Goal: Task Accomplishment & Management: Manage account settings

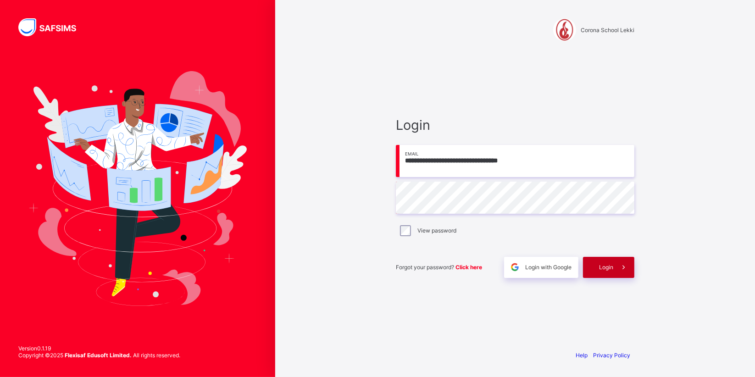
click at [591, 264] on div "Login" at bounding box center [608, 267] width 51 height 21
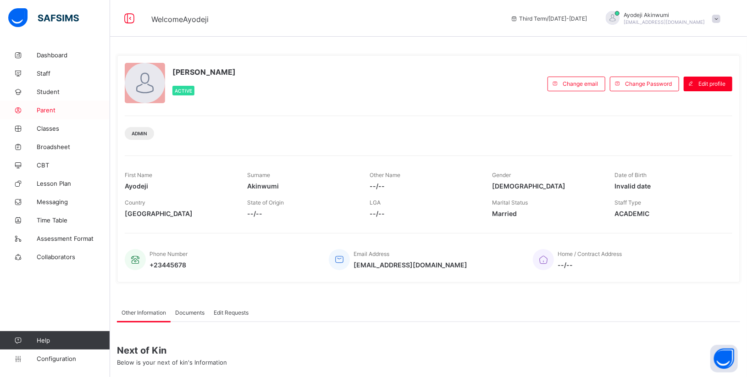
click at [48, 112] on span "Parent" at bounding box center [73, 109] width 73 height 7
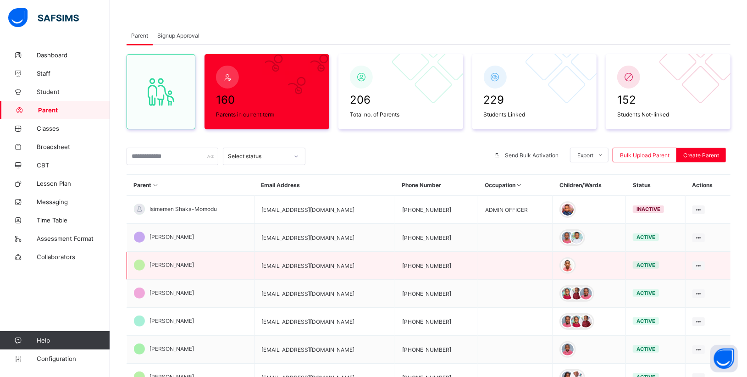
scroll to position [51, 0]
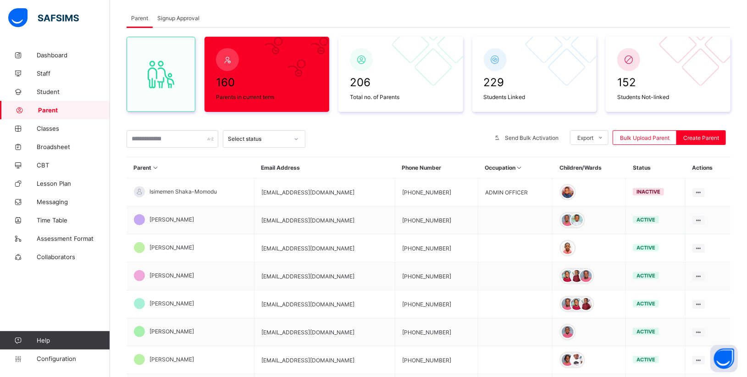
click at [177, 19] on span "Signup Approval" at bounding box center [178, 18] width 42 height 7
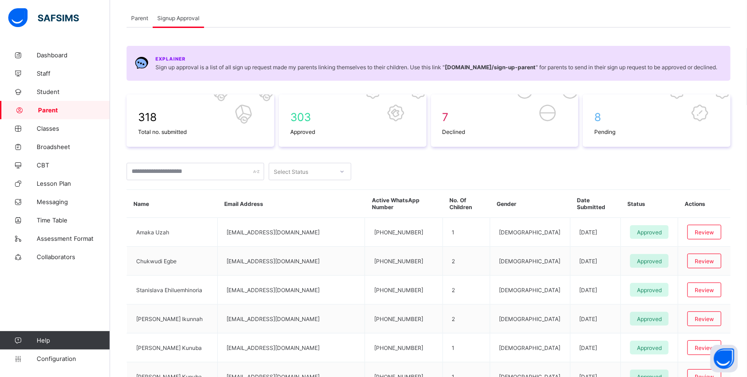
click at [134, 22] on div "Parent" at bounding box center [140, 18] width 26 height 18
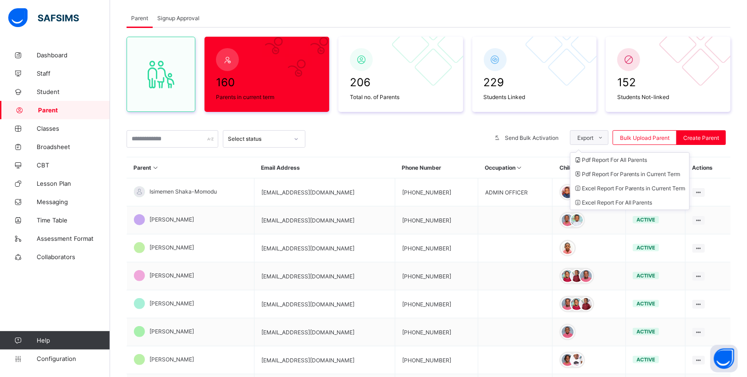
click at [608, 140] on span at bounding box center [600, 137] width 15 height 15
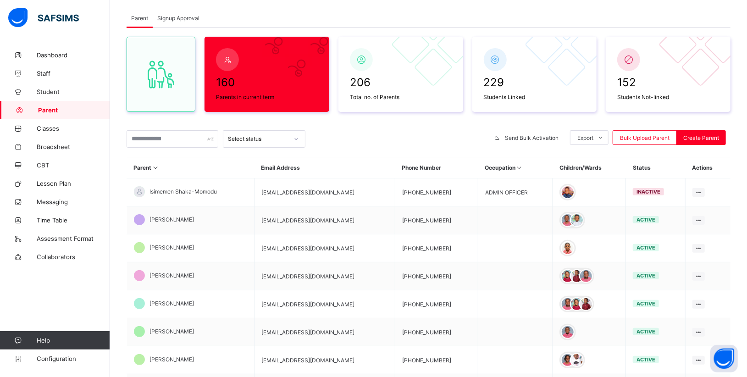
click at [361, 139] on div at bounding box center [398, 138] width 176 height 17
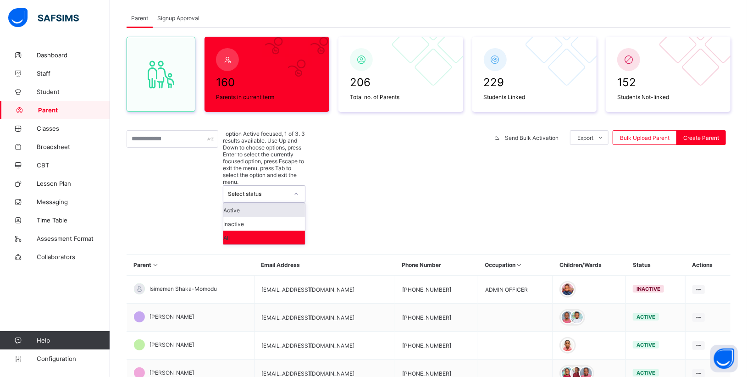
click at [296, 187] on div at bounding box center [296, 194] width 16 height 15
click at [249, 203] on div "Active" at bounding box center [264, 210] width 82 height 14
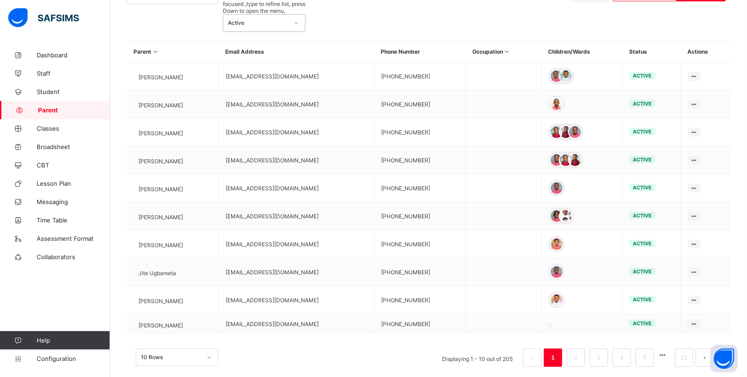
scroll to position [208, 0]
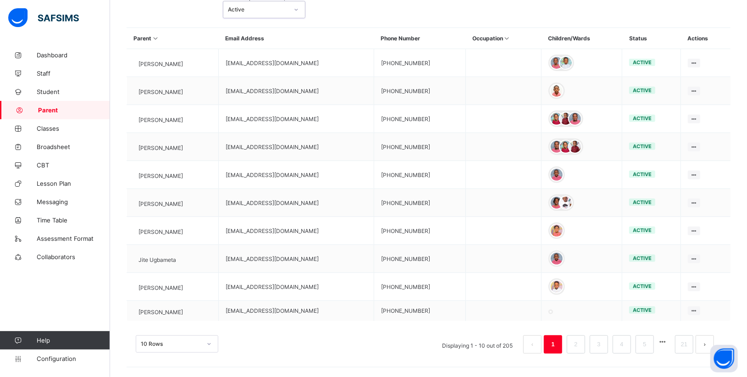
click at [210, 334] on div "10 Rows Displaying 1 - 10 out of 205 1 2 3 4 5 21" at bounding box center [429, 340] width 604 height 46
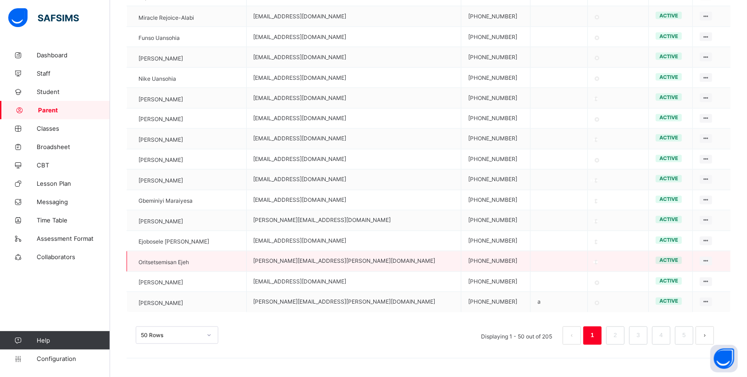
scroll to position [1311, 0]
click at [714, 336] on button "next page" at bounding box center [705, 335] width 18 height 18
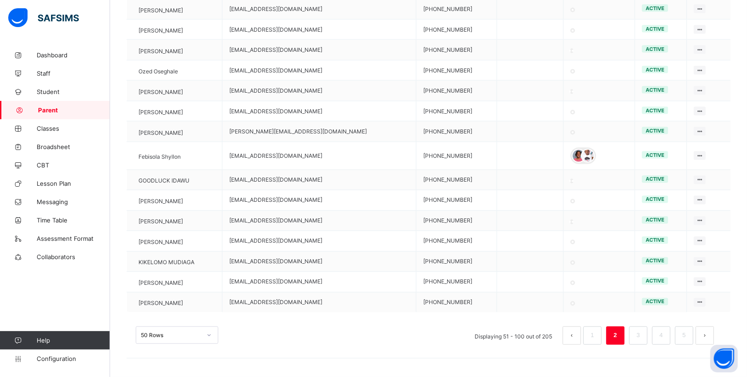
click at [714, 335] on button "next page" at bounding box center [705, 335] width 18 height 18
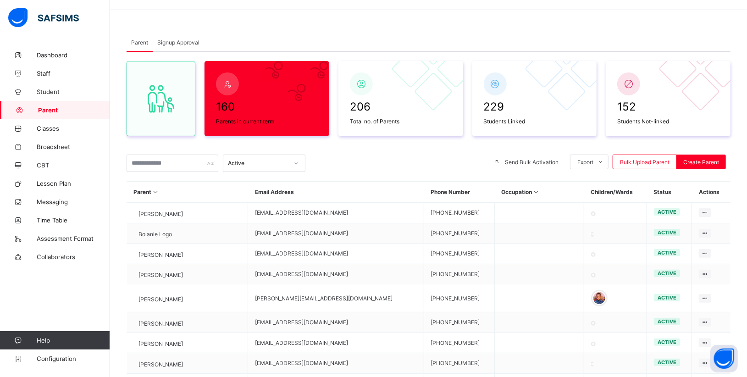
scroll to position [1307, 0]
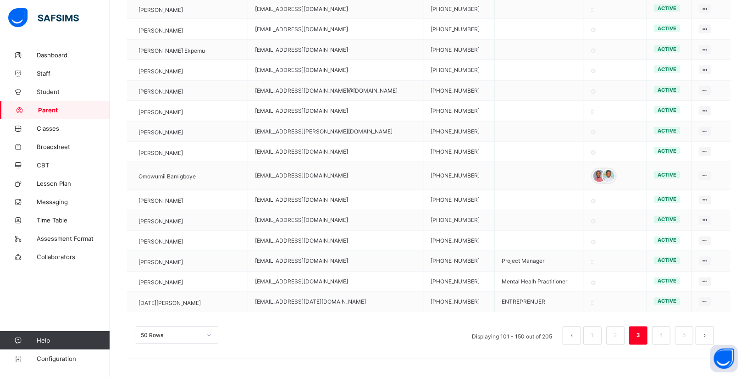
click at [714, 333] on button "next page" at bounding box center [705, 335] width 18 height 18
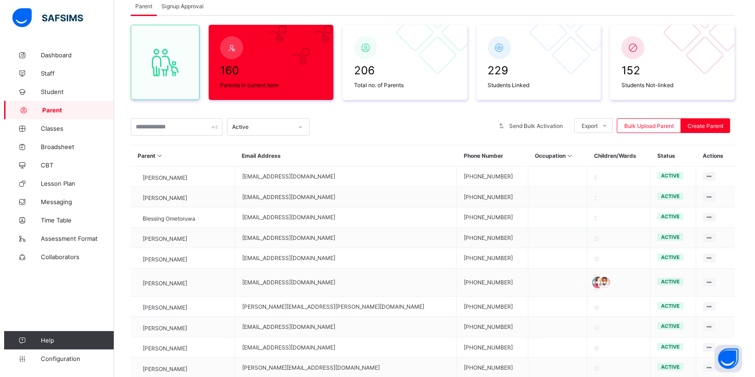
scroll to position [0, 0]
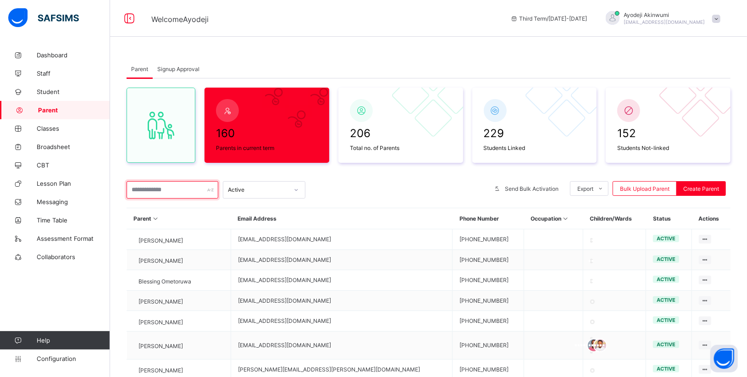
click at [143, 188] on input "text" at bounding box center [173, 189] width 92 height 17
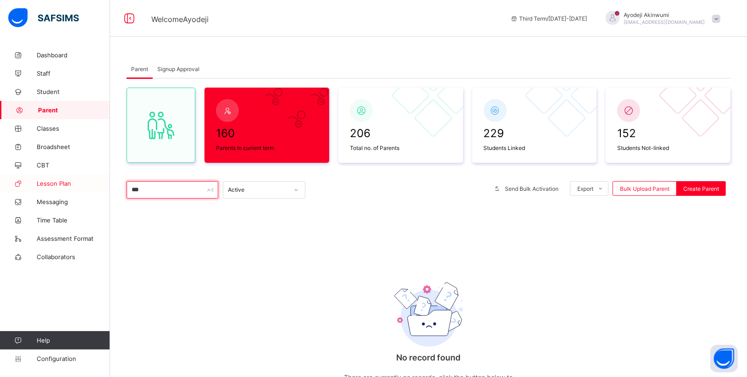
drag, startPoint x: 170, startPoint y: 187, endPoint x: 79, endPoint y: 187, distance: 90.3
click at [79, 187] on div "Welcome Ayodeji Third Term / [DATE]-[DATE] [PERSON_NAME] [PERSON_NAME][EMAIL_AD…" at bounding box center [373, 225] width 747 height 450
click at [157, 194] on input "********" at bounding box center [173, 189] width 92 height 17
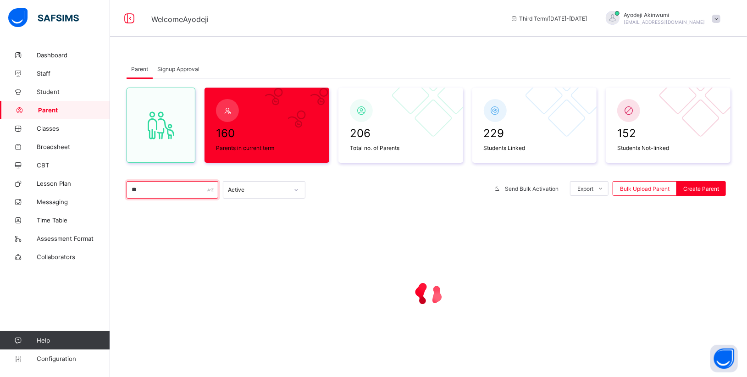
type input "*"
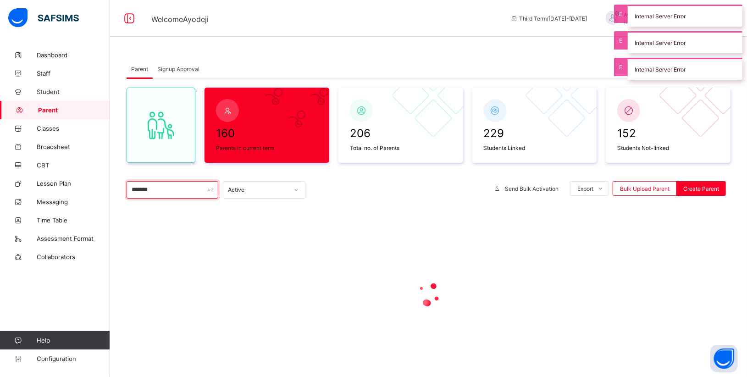
type input "*******"
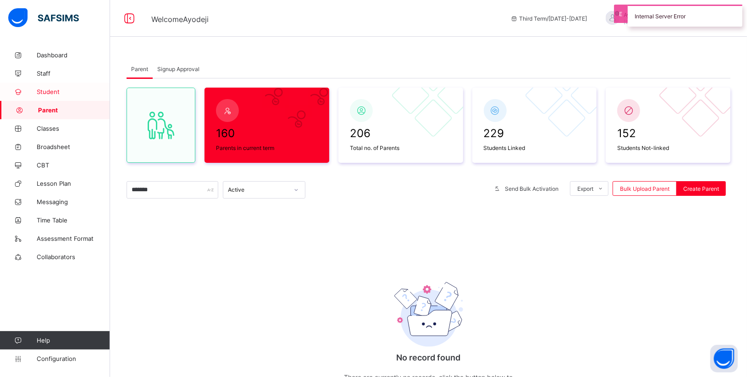
click at [45, 88] on span "Student" at bounding box center [73, 91] width 73 height 7
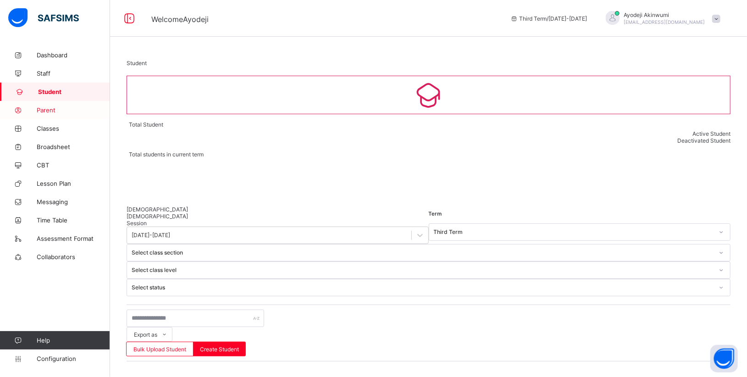
click at [46, 111] on span "Parent" at bounding box center [73, 109] width 73 height 7
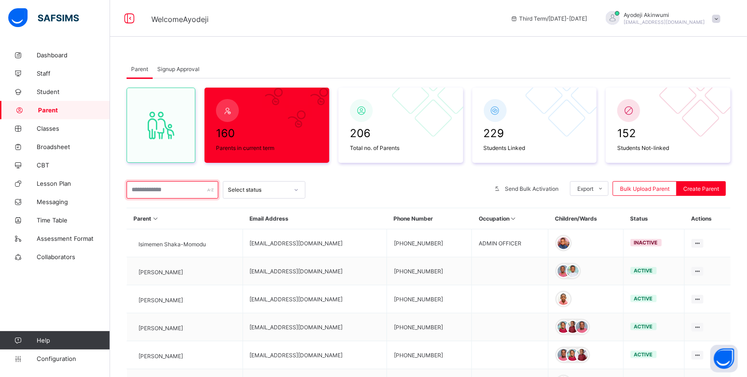
click at [144, 191] on input "text" at bounding box center [173, 189] width 92 height 17
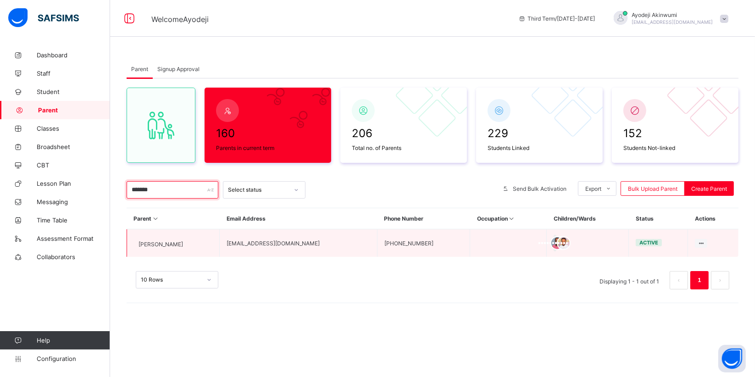
type input "*******"
click at [714, 246] on td "Edit Parent View Profile Reset Password Resend Activation Link Change Email Lin…" at bounding box center [713, 243] width 50 height 28
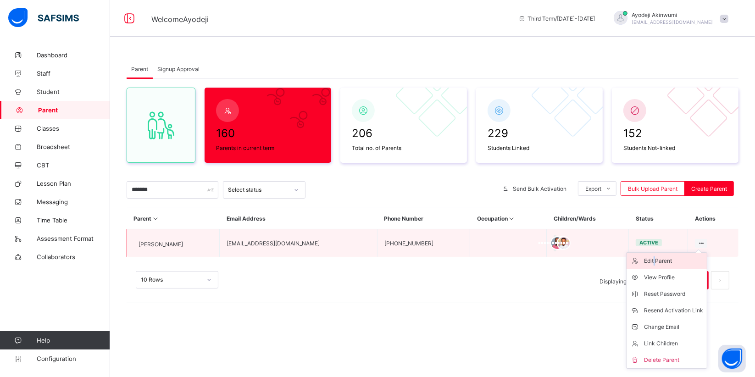
click at [666, 259] on div "Edit Parent" at bounding box center [673, 260] width 59 height 9
select select "**"
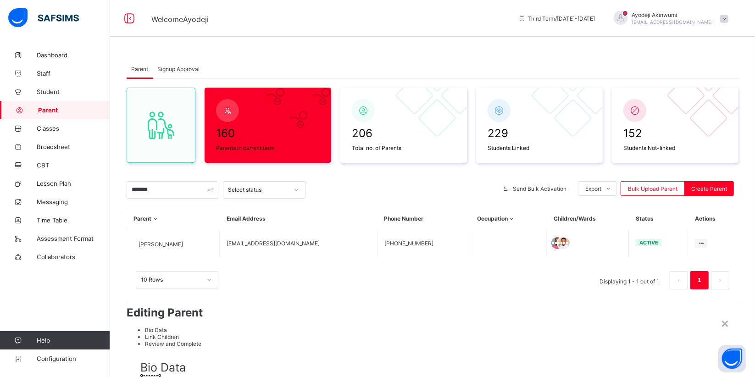
scroll to position [51, 0]
type input "**"
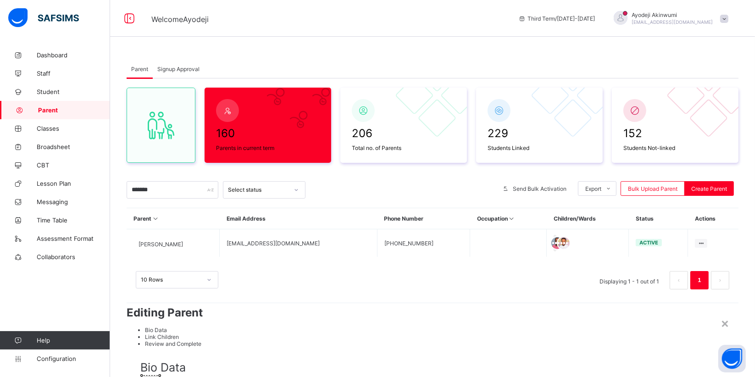
scroll to position [781, 0]
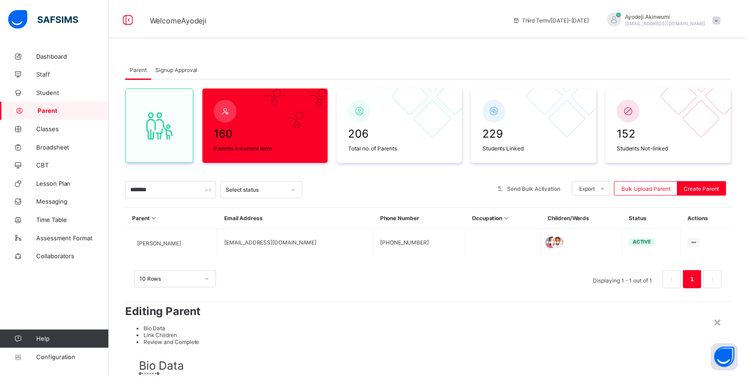
scroll to position [928, 0]
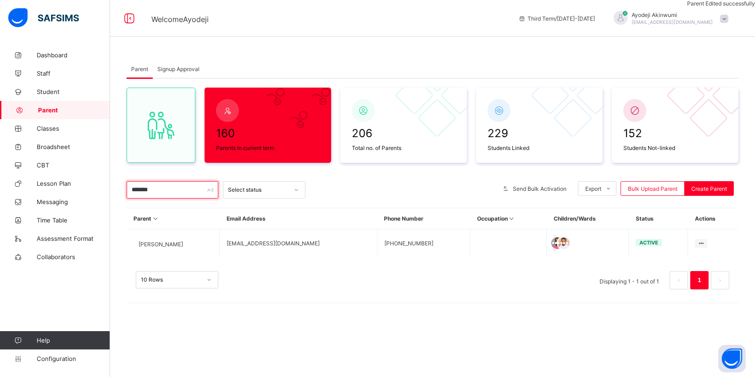
click at [198, 190] on input "*******" at bounding box center [173, 189] width 92 height 17
drag, startPoint x: 195, startPoint y: 190, endPoint x: -26, endPoint y: 191, distance: 221.5
click at [0, 191] on html "Welcome Ayodeji Third Term / [DATE]-[DATE] [PERSON_NAME] [PERSON_NAME][EMAIL_AD…" at bounding box center [377, 188] width 755 height 377
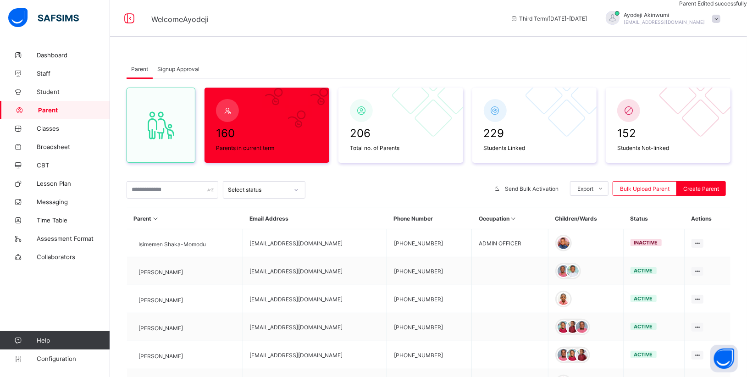
click at [241, 191] on div "Select status" at bounding box center [258, 190] width 61 height 7
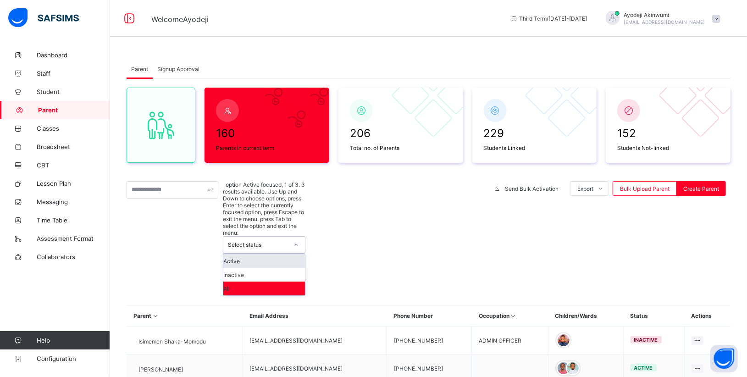
click at [234, 254] on div "Active" at bounding box center [264, 261] width 82 height 14
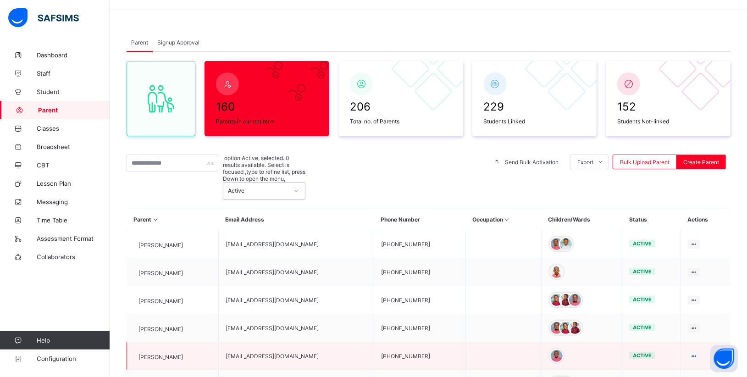
scroll to position [0, 0]
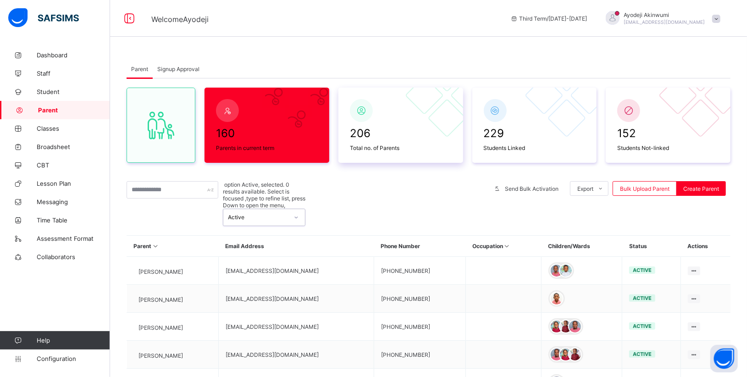
click at [386, 142] on span at bounding box center [401, 142] width 102 height 5
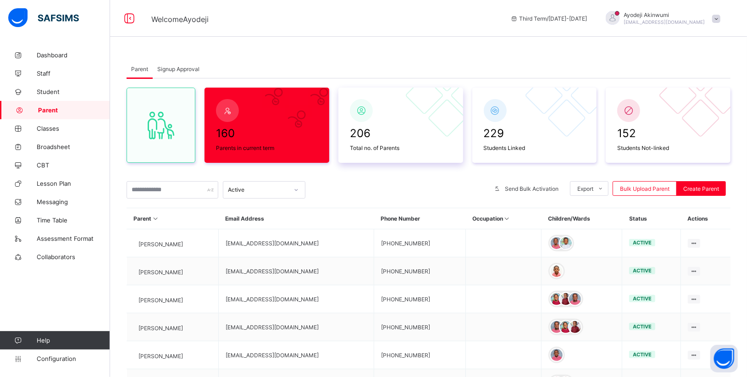
click at [386, 143] on span at bounding box center [401, 142] width 102 height 5
click at [525, 135] on span "229" at bounding box center [535, 133] width 102 height 13
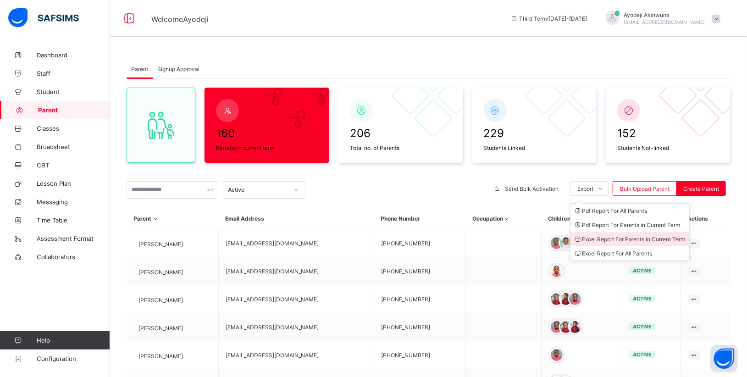
click at [608, 236] on li "Excel Report For Parents in Current Term" at bounding box center [629, 239] width 119 height 14
